Goal: Obtain resource: Download file/media

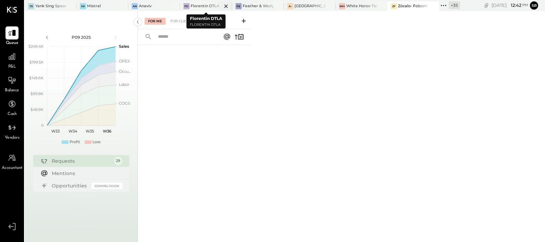
click at [206, 7] on div "Florentin DTLA" at bounding box center [205, 5] width 29 height 5
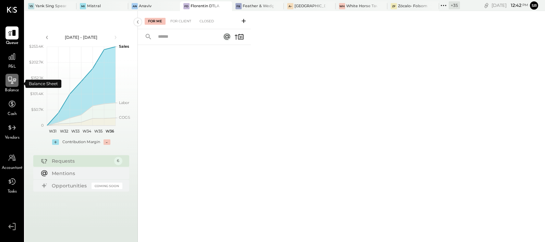
click at [12, 82] on icon at bounding box center [12, 80] width 9 height 9
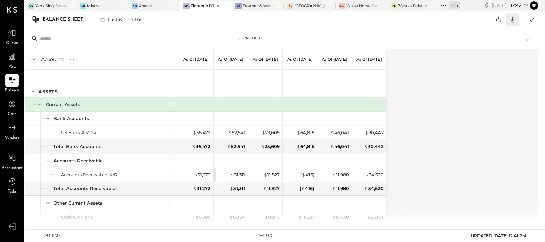
click at [513, 22] on icon at bounding box center [512, 20] width 3 height 6
click at [483, 62] on div "Excel" at bounding box center [491, 59] width 55 height 14
